Goal: Information Seeking & Learning: Learn about a topic

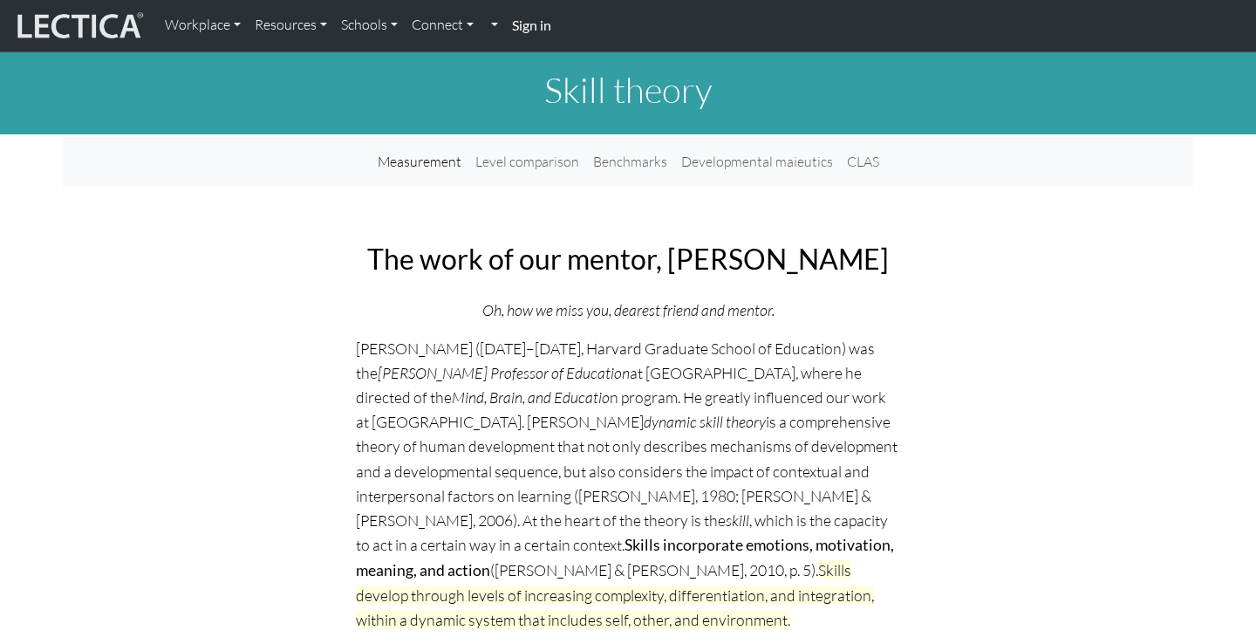
scroll to position [90, 0]
click at [42, 15] on img at bounding box center [78, 26] width 131 height 33
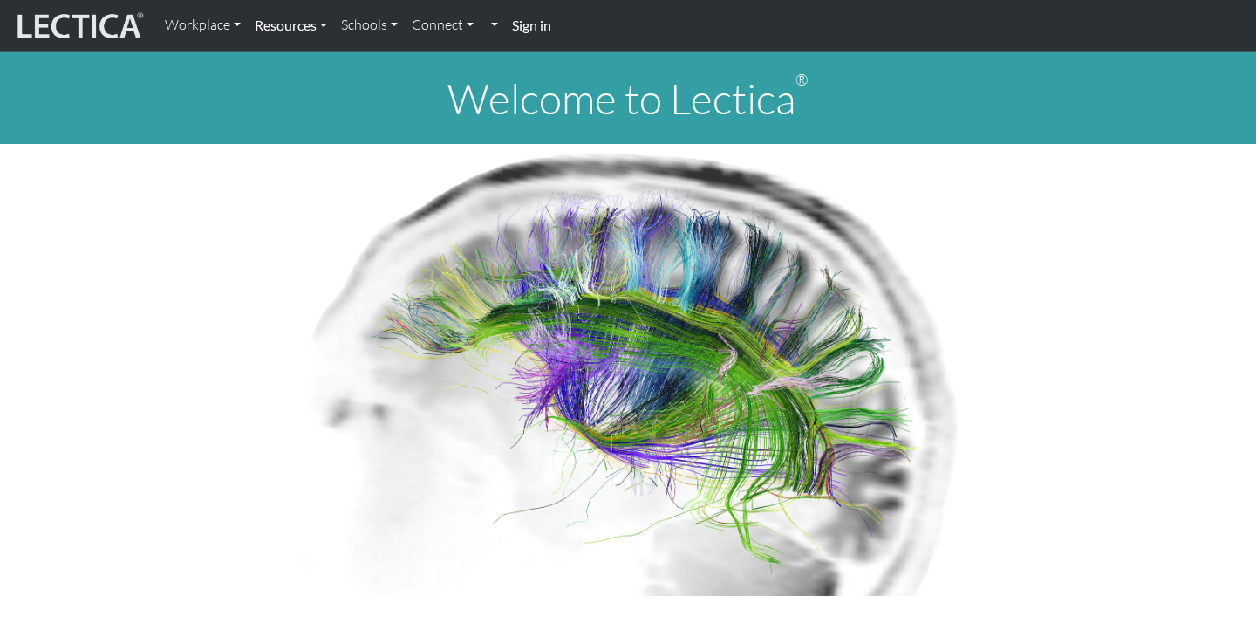
click at [311, 28] on link "Resources" at bounding box center [291, 25] width 86 height 37
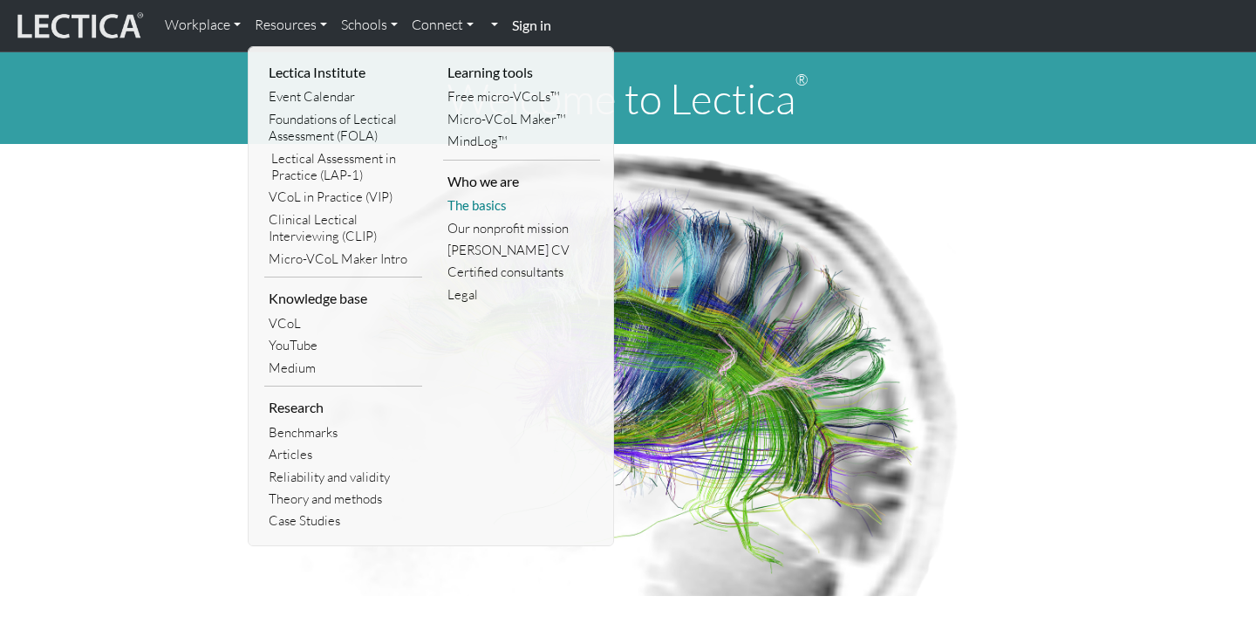
click at [494, 201] on link "The basics" at bounding box center [522, 206] width 158 height 22
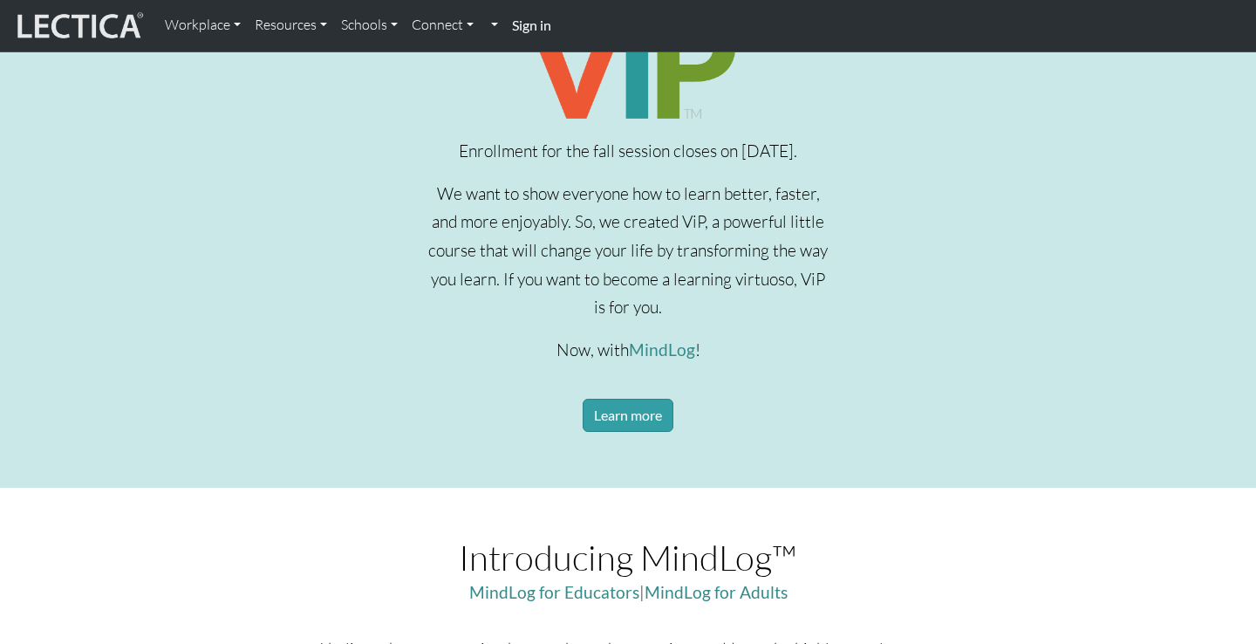
scroll to position [897, 0]
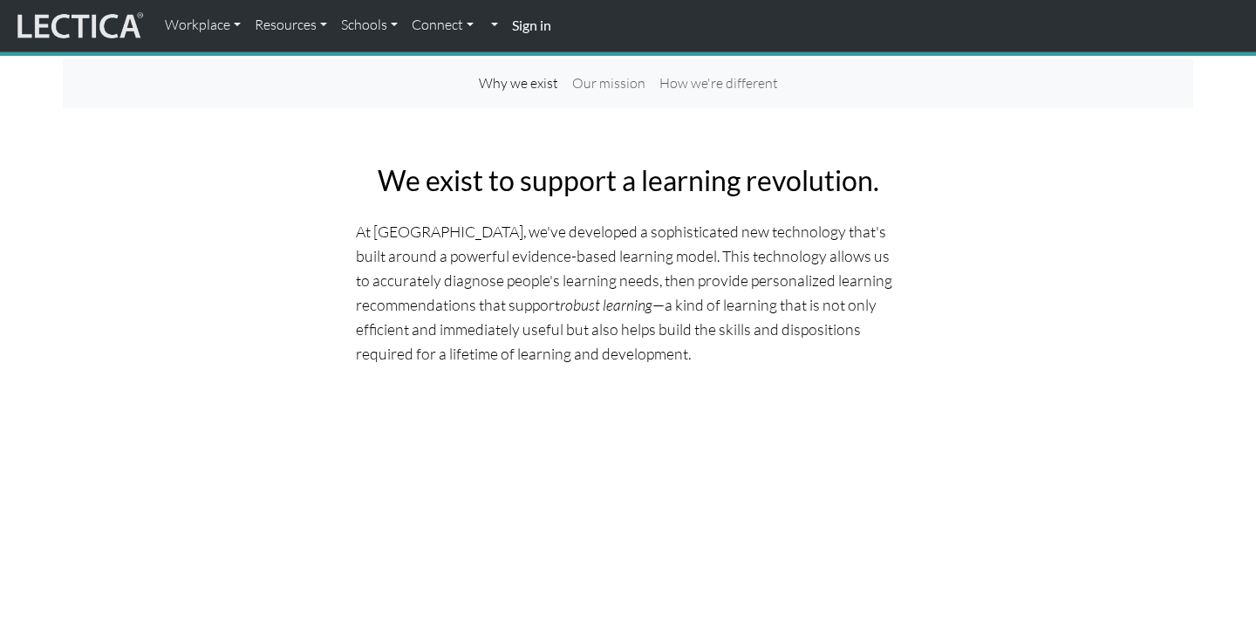
scroll to position [103, 0]
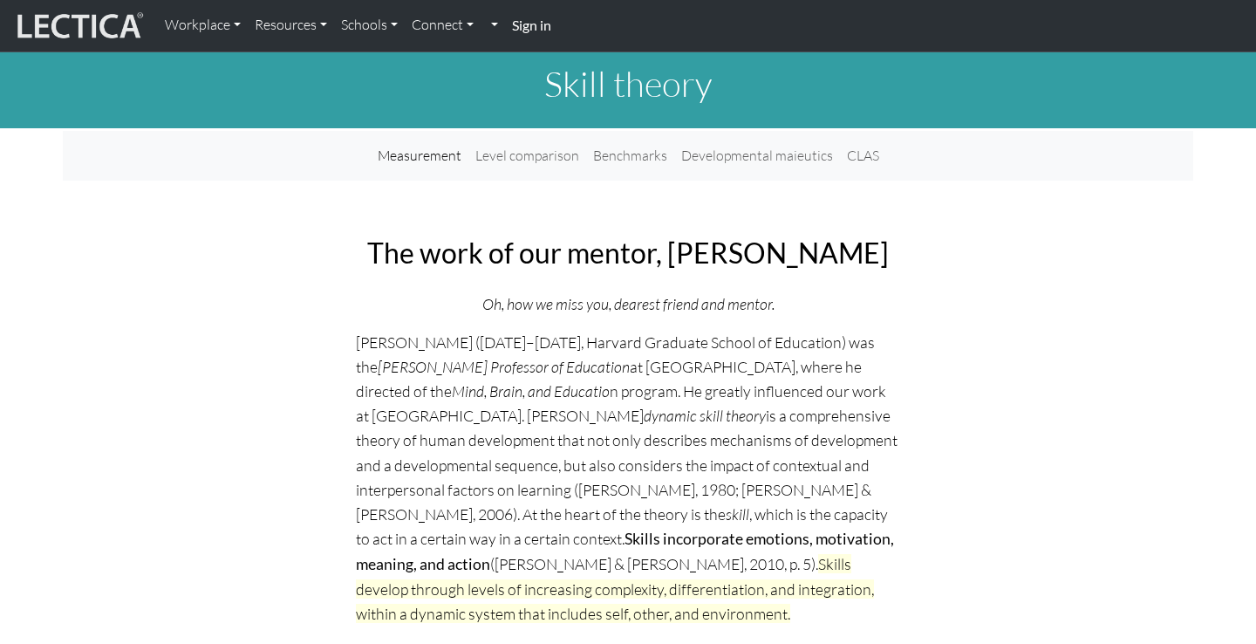
scroll to position [10, 0]
